Goal: Task Accomplishment & Management: Use online tool/utility

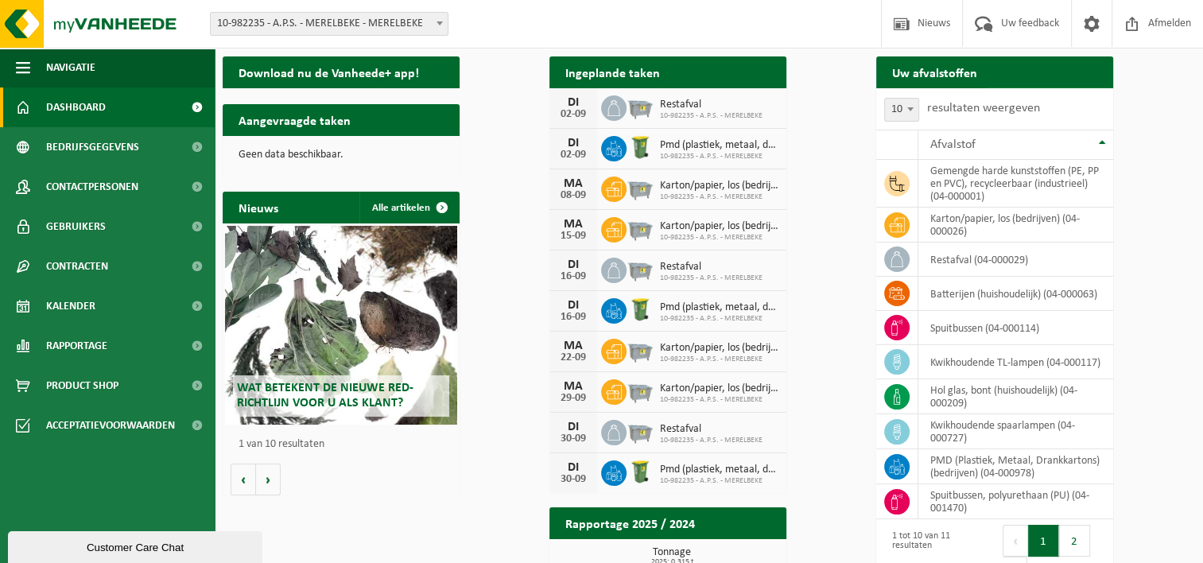
click at [1084, 99] on span "Ophaling aanvragen" at bounding box center [1041, 104] width 85 height 10
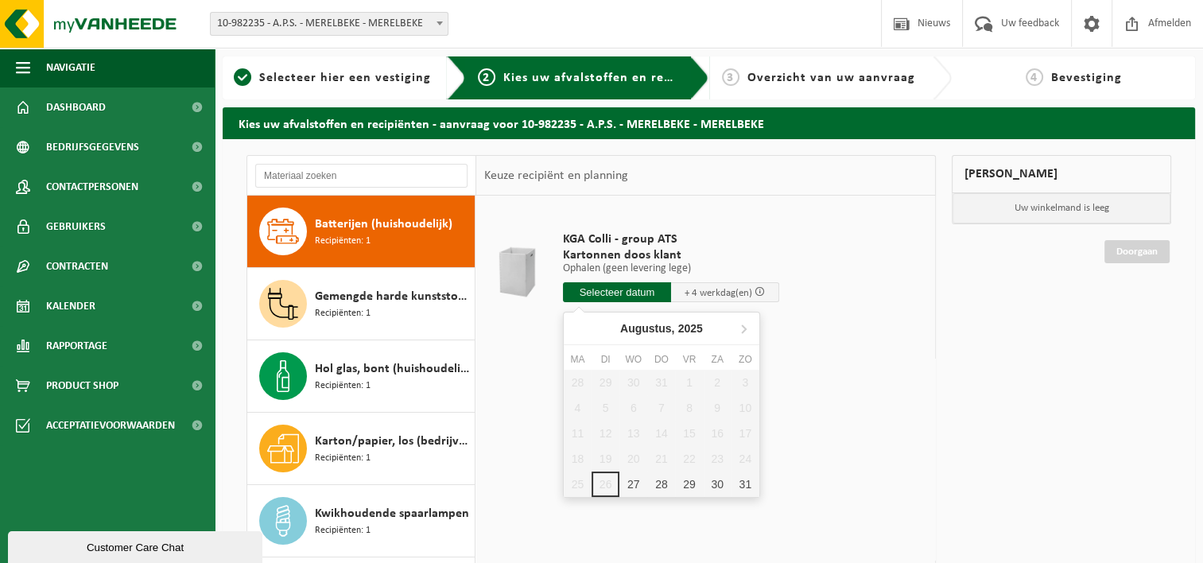
click at [641, 292] on input "text" at bounding box center [617, 292] width 108 height 20
click at [688, 487] on div "29" at bounding box center [689, 483] width 28 height 25
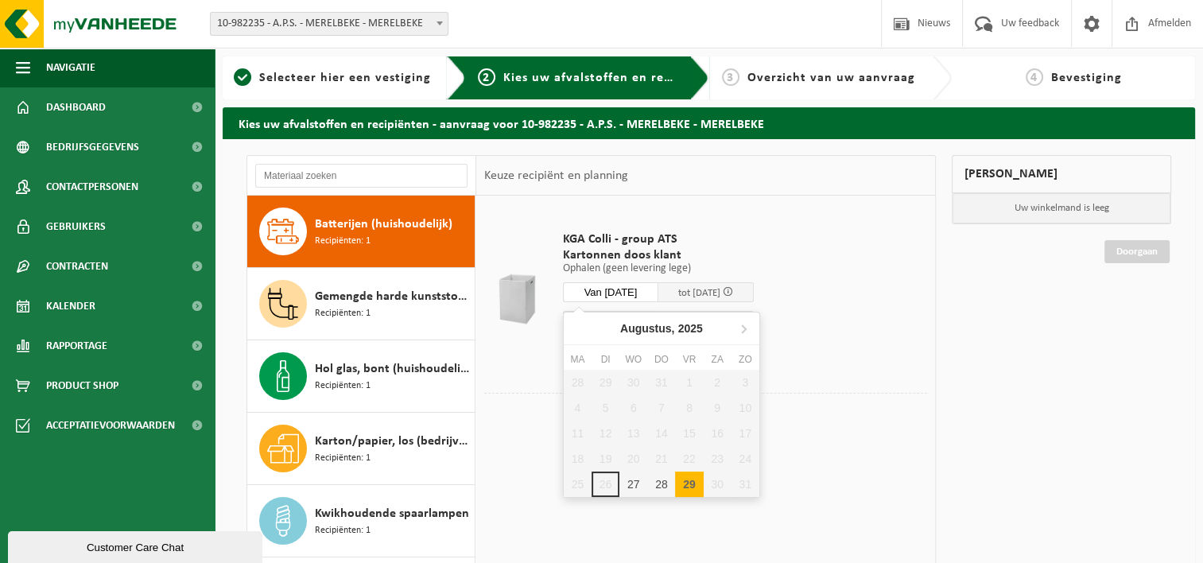
click at [638, 293] on input "Van 2025-08-29" at bounding box center [610, 292] width 95 height 20
click at [632, 487] on div "27" at bounding box center [633, 483] width 28 height 25
type input "Van 2025-08-27"
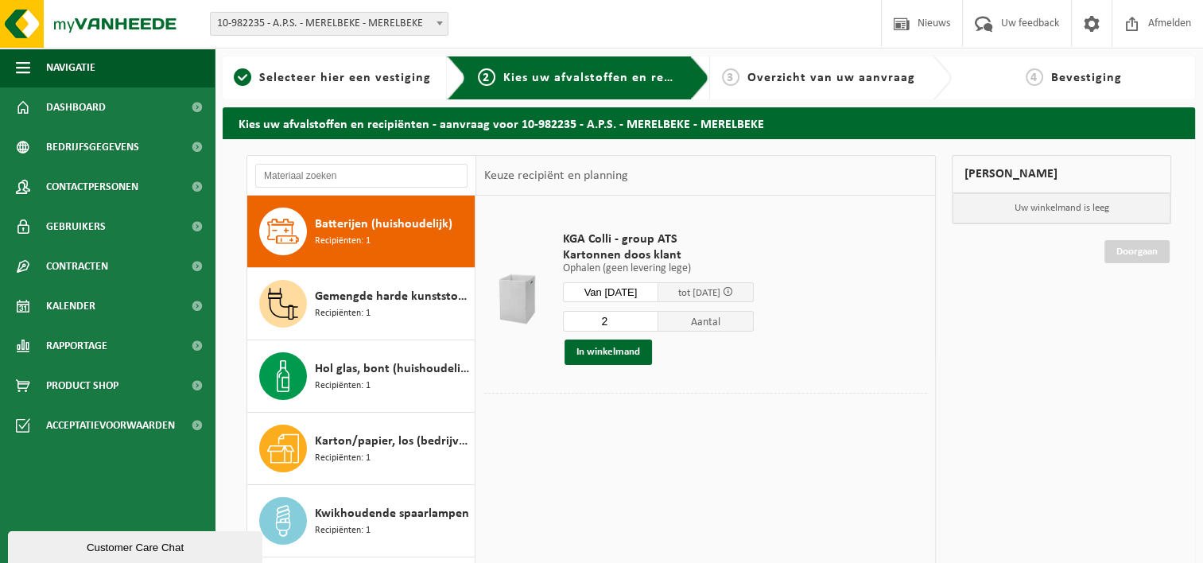
type input "2"
click at [653, 315] on input "2" at bounding box center [610, 321] width 95 height 21
click at [596, 352] on button "In winkelmand" at bounding box center [607, 351] width 87 height 25
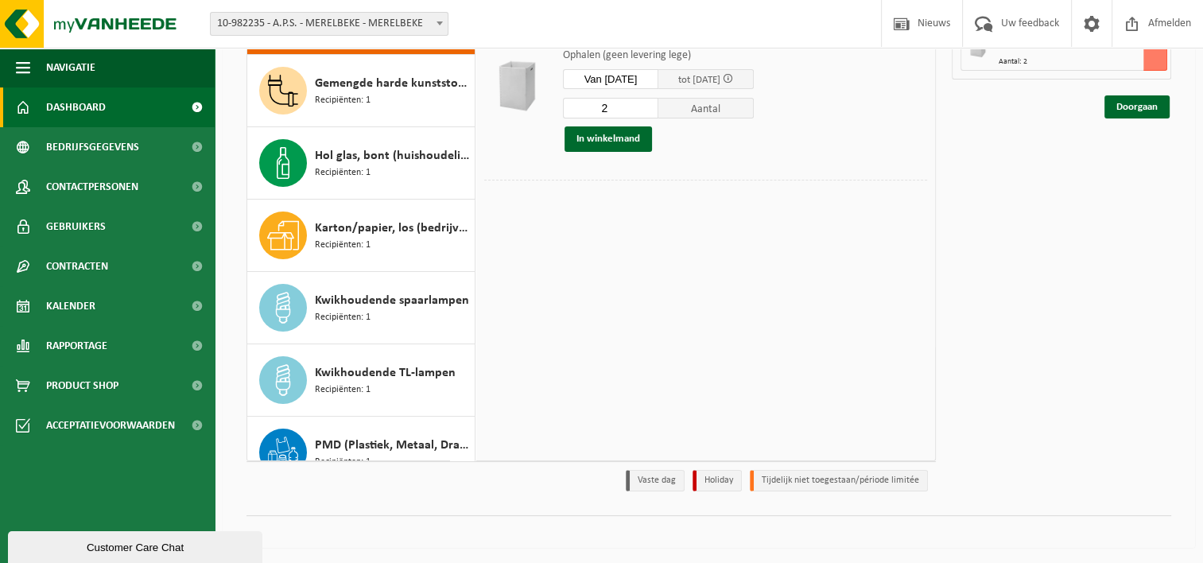
click at [106, 114] on link "Dashboard" at bounding box center [107, 107] width 215 height 40
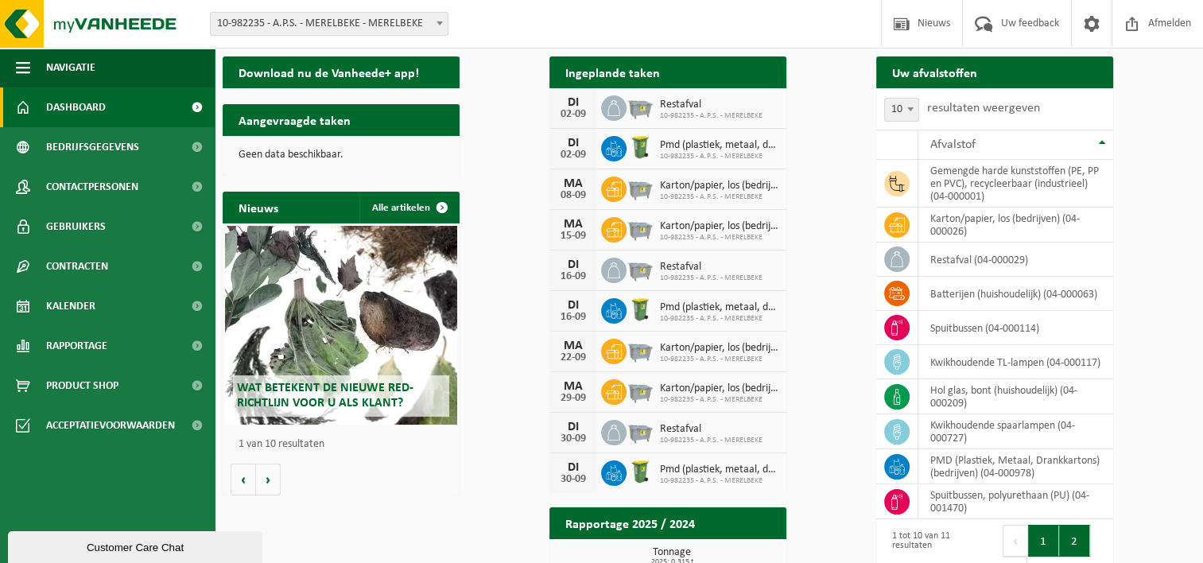
click at [1090, 533] on button "2" at bounding box center [1074, 541] width 31 height 32
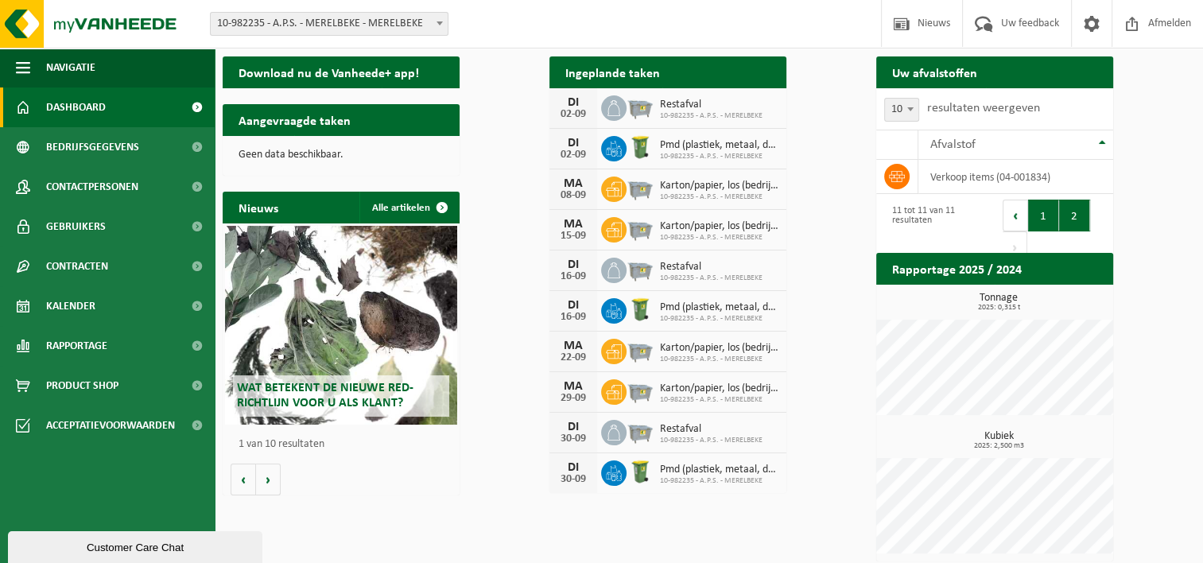
click at [1059, 213] on button "1" at bounding box center [1043, 216] width 31 height 32
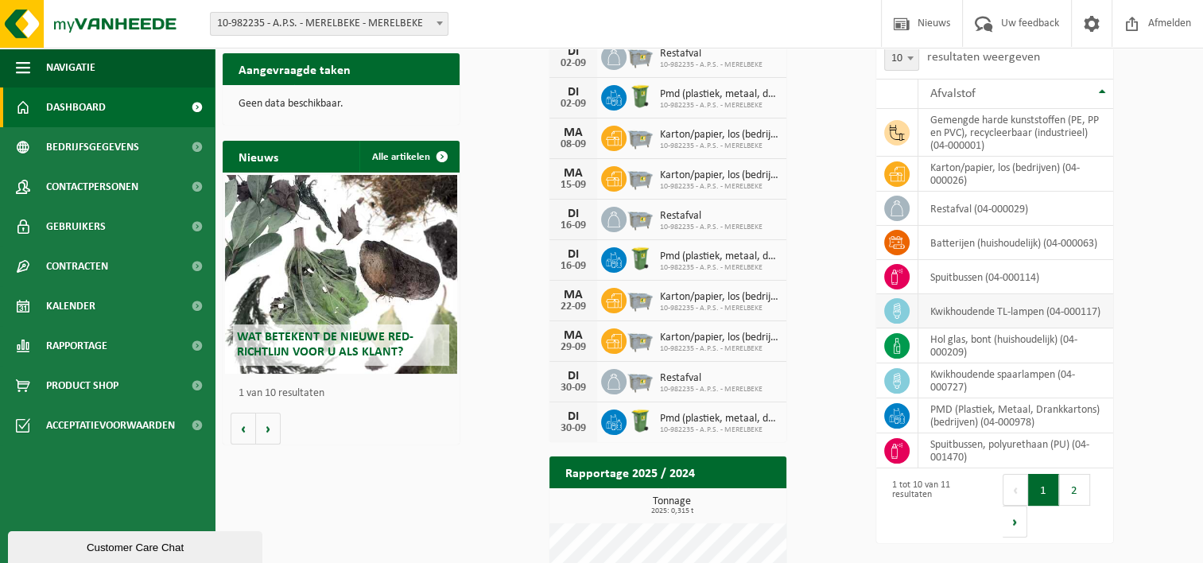
scroll to position [79, 0]
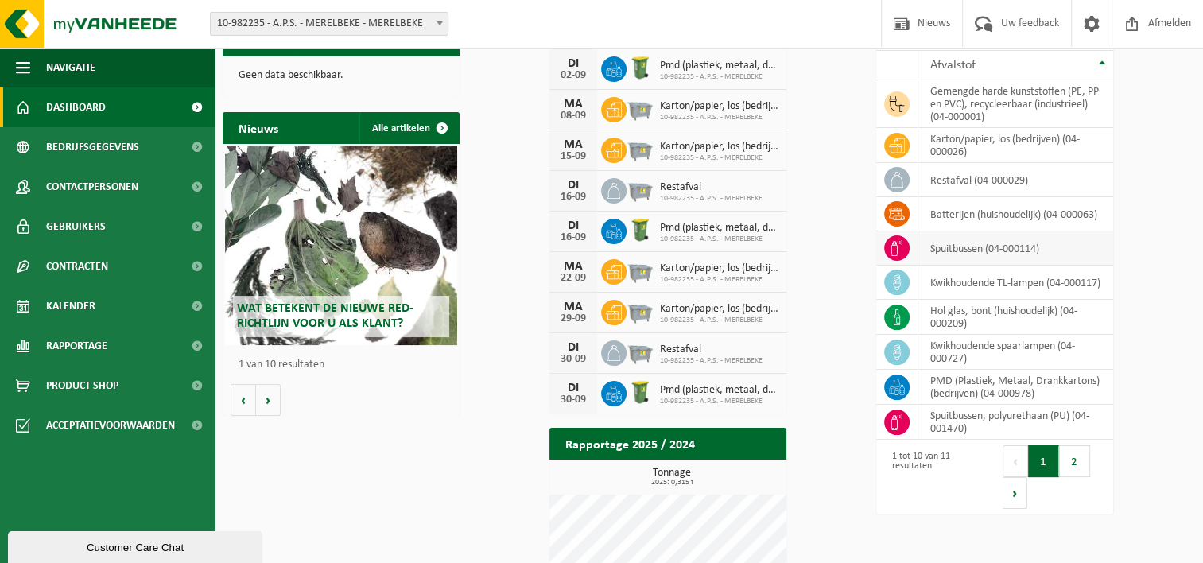
click at [1037, 233] on td "spuitbussen (04-000114)" at bounding box center [1015, 248] width 195 height 34
click at [895, 240] on icon at bounding box center [897, 248] width 16 height 16
click at [991, 413] on td "spuitbussen, polyurethaan (PU) (04-001470)" at bounding box center [1015, 422] width 195 height 35
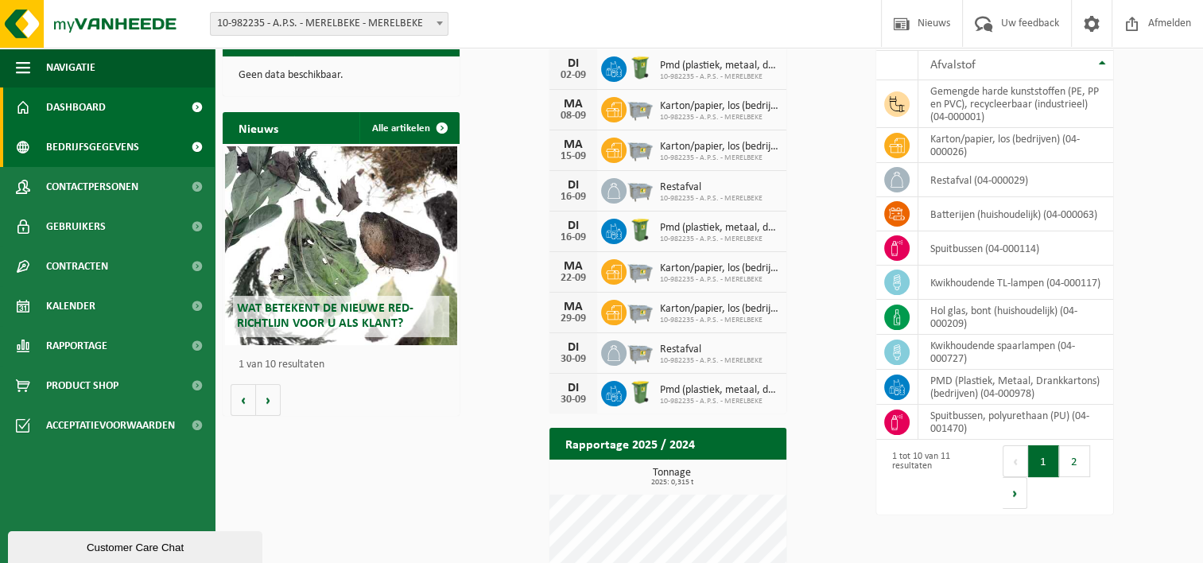
click at [131, 153] on span "Bedrijfsgegevens" at bounding box center [92, 147] width 93 height 40
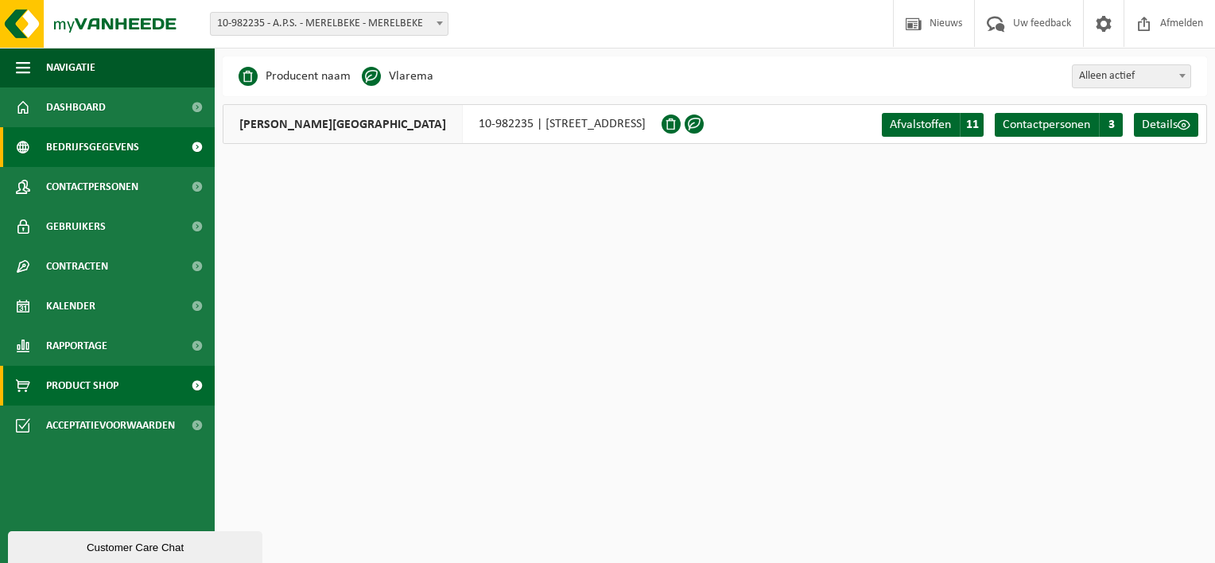
click at [145, 402] on link "Product Shop" at bounding box center [107, 386] width 215 height 40
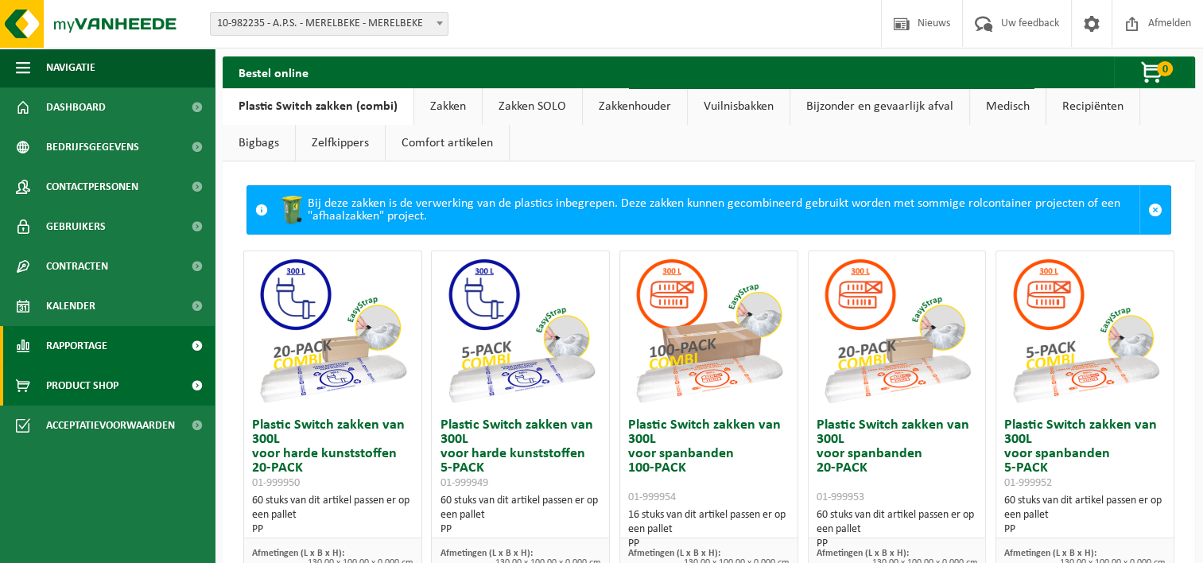
click at [134, 335] on link "Rapportage" at bounding box center [107, 346] width 215 height 40
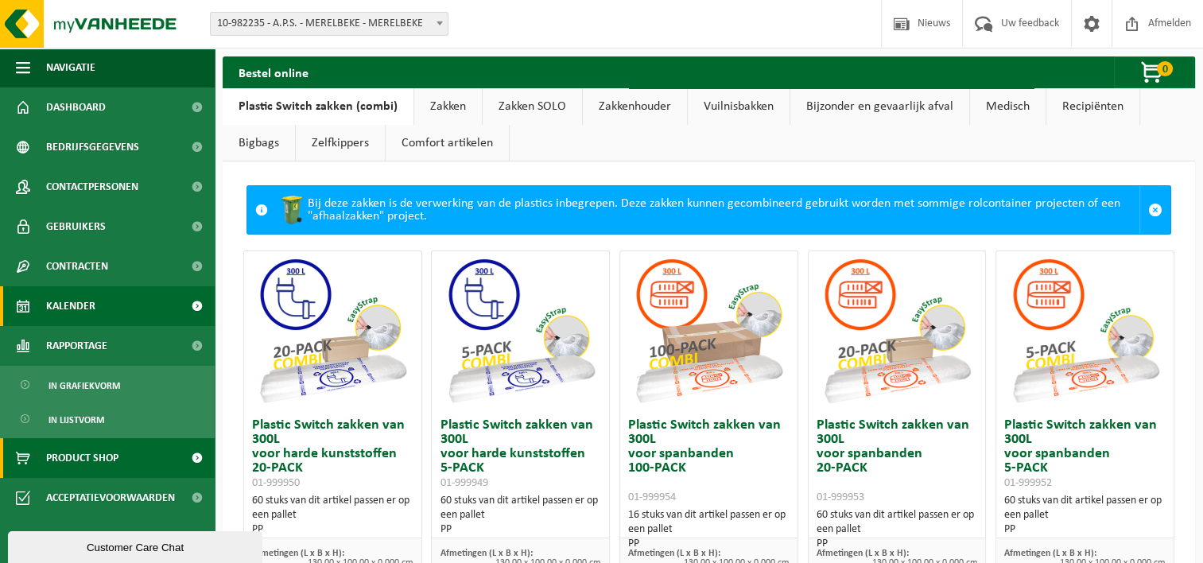
click at [111, 317] on link "Kalender" at bounding box center [107, 306] width 215 height 40
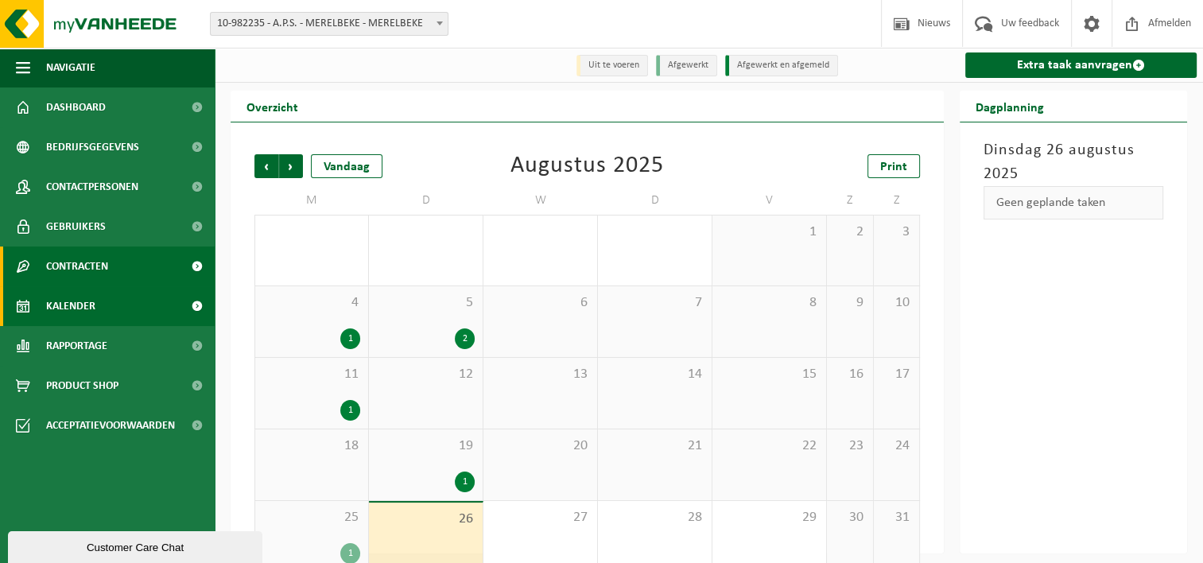
click at [172, 272] on link "Contracten" at bounding box center [107, 266] width 215 height 40
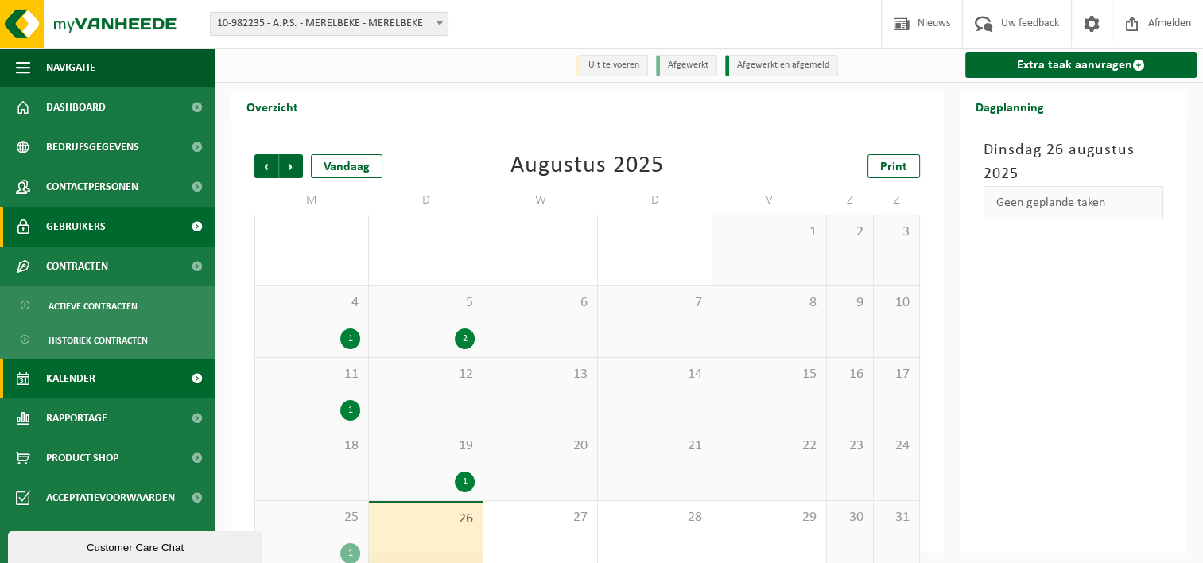
click at [161, 228] on link "Gebruikers" at bounding box center [107, 227] width 215 height 40
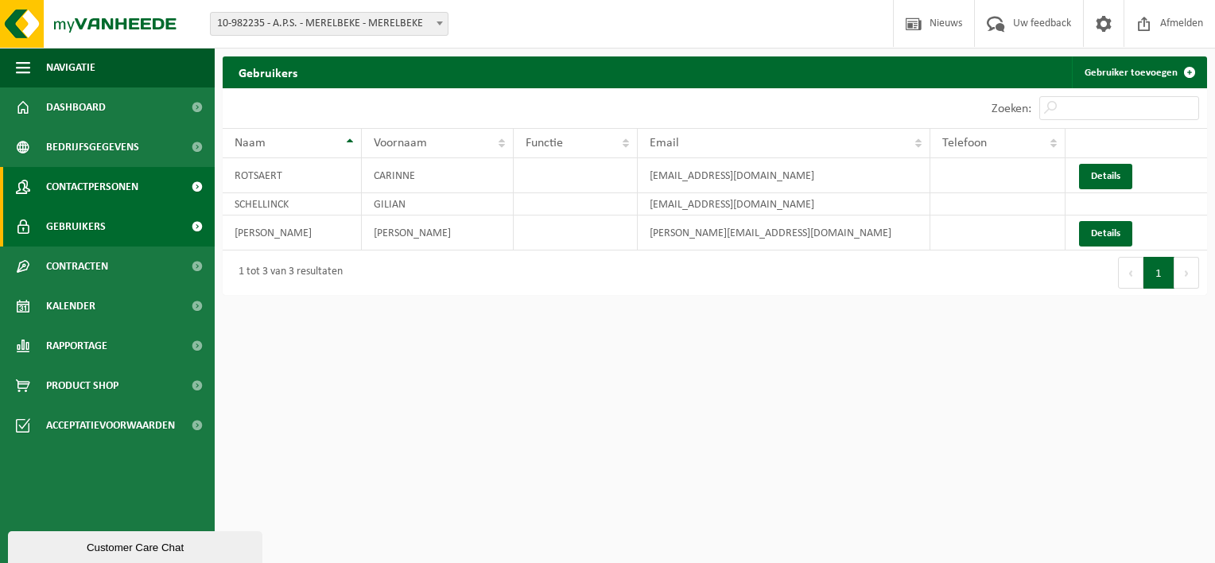
click at [161, 191] on link "Contactpersonen" at bounding box center [107, 187] width 215 height 40
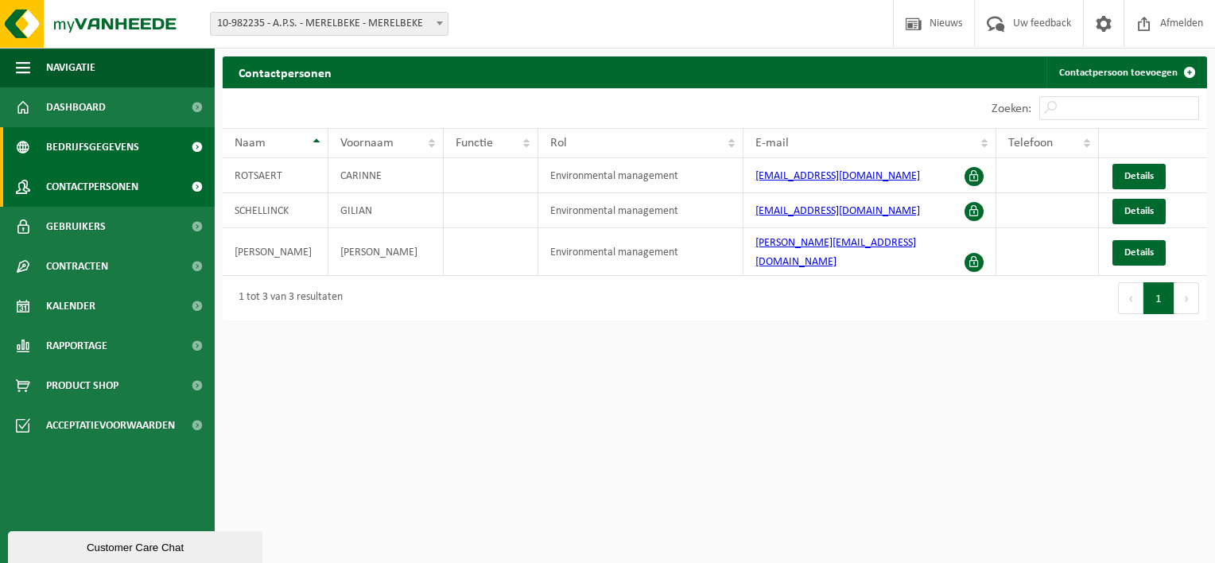
click at [163, 153] on link "Bedrijfsgegevens" at bounding box center [107, 147] width 215 height 40
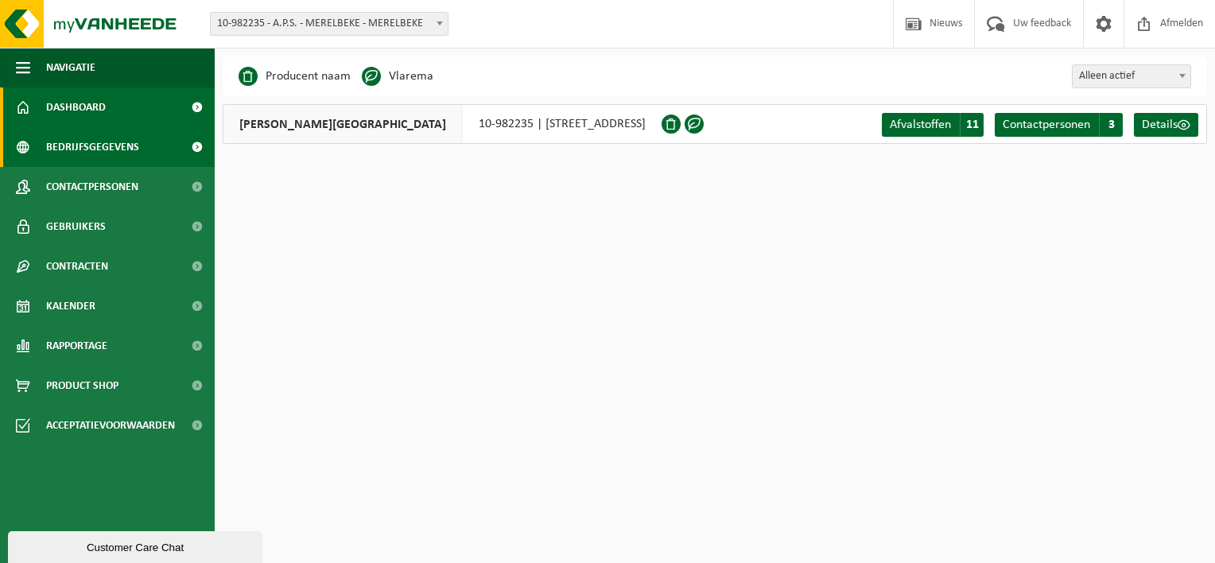
click at [172, 103] on link "Dashboard" at bounding box center [107, 107] width 215 height 40
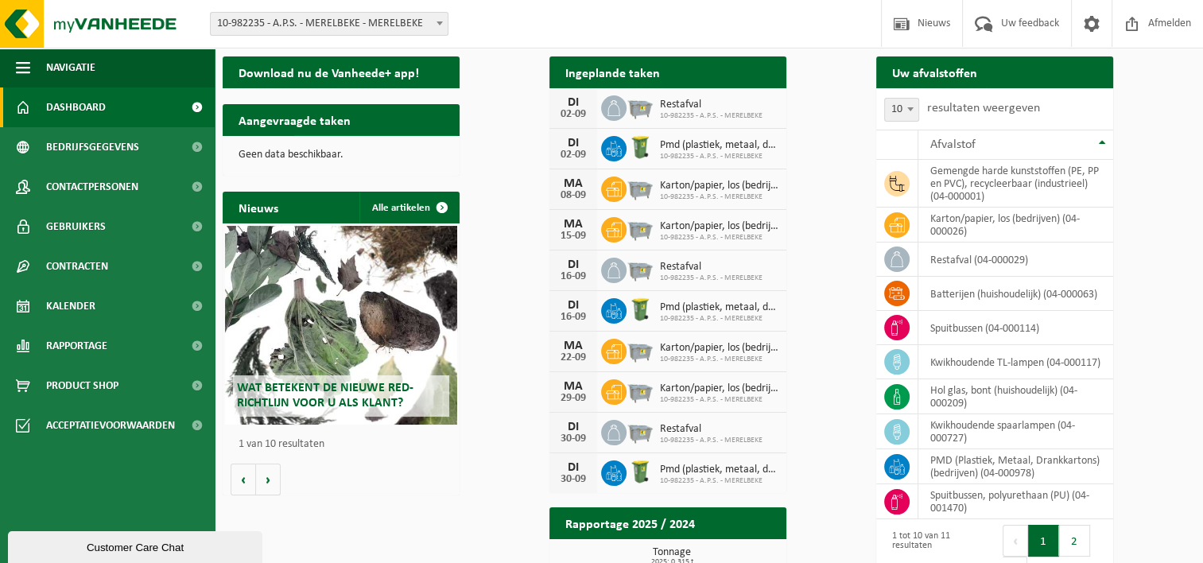
click at [458, 135] on link "Toon de aangevraagde taken" at bounding box center [376, 151] width 164 height 32
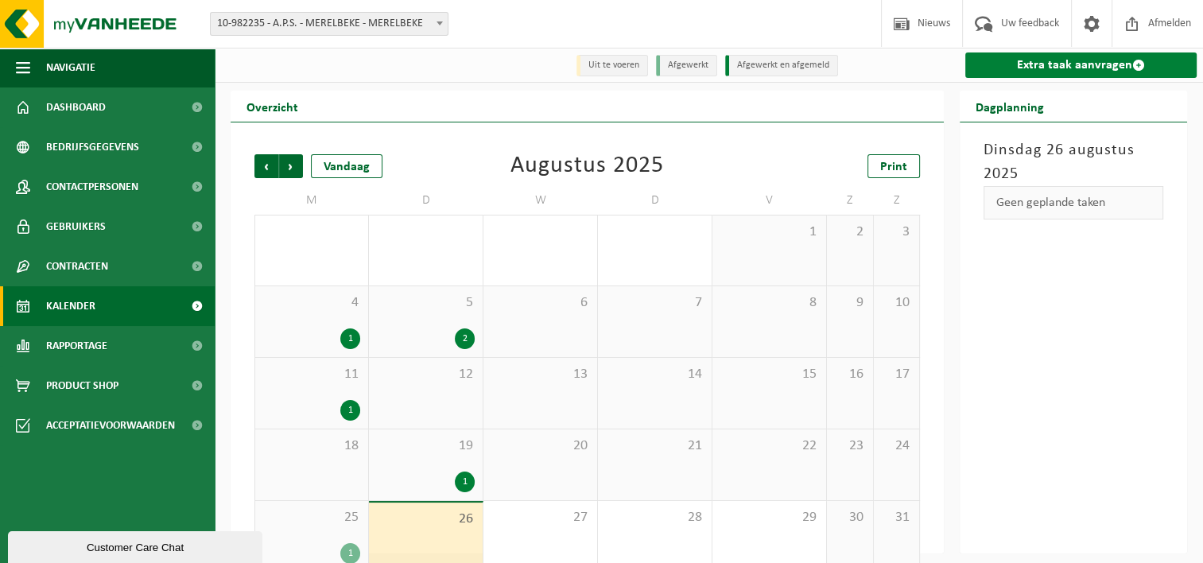
click at [1004, 59] on link "Extra taak aanvragen" at bounding box center [1080, 64] width 231 height 25
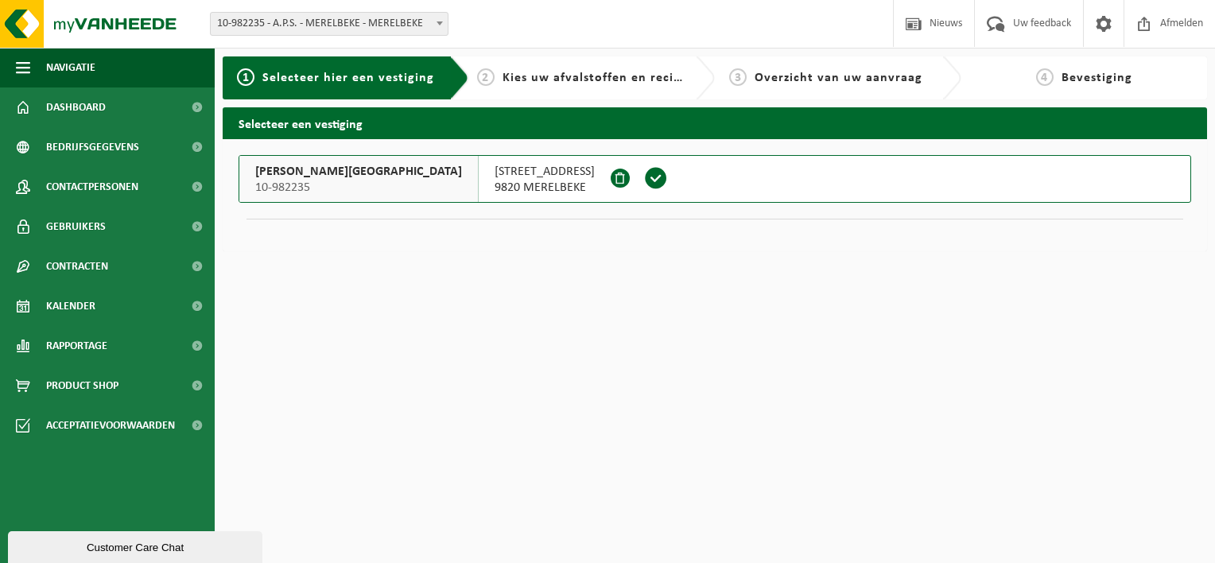
click at [494, 170] on span "LEMBERGSESTEENWEG 153A" at bounding box center [544, 172] width 100 height 16
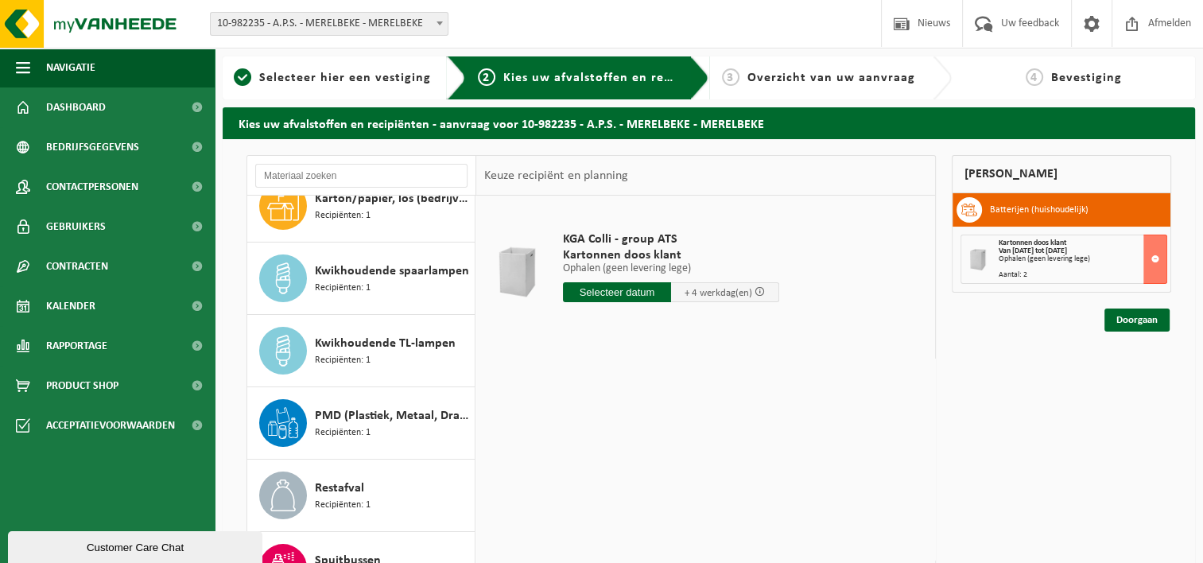
scroll to position [243, 0]
click at [387, 550] on div "Spuitbussen Recipiënten: 1" at bounding box center [393, 567] width 156 height 48
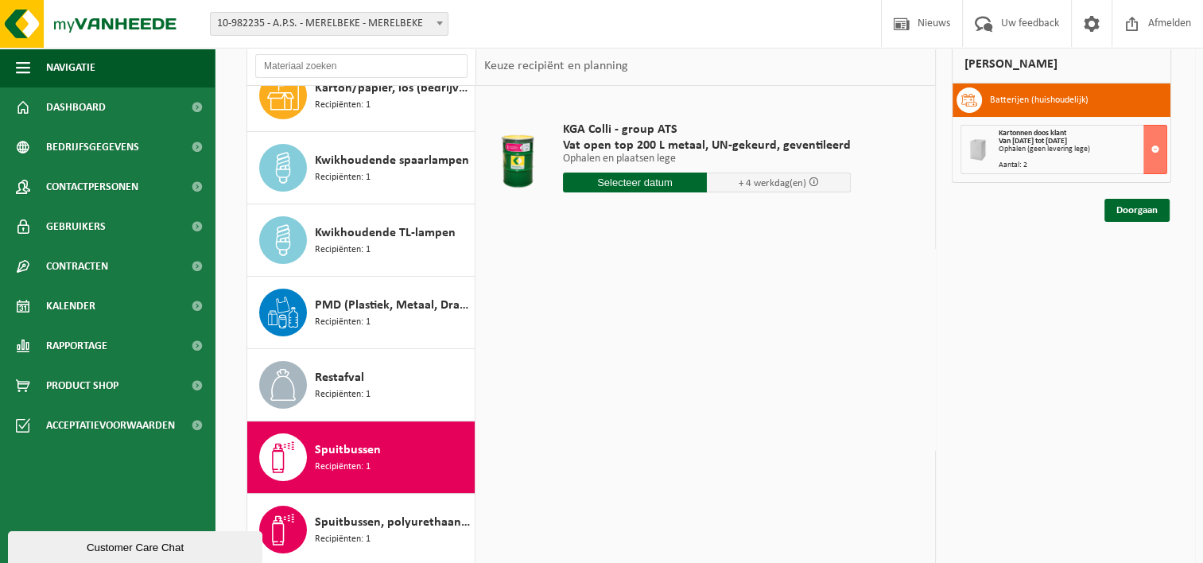
scroll to position [0, 0]
